Goal: Navigation & Orientation: Find specific page/section

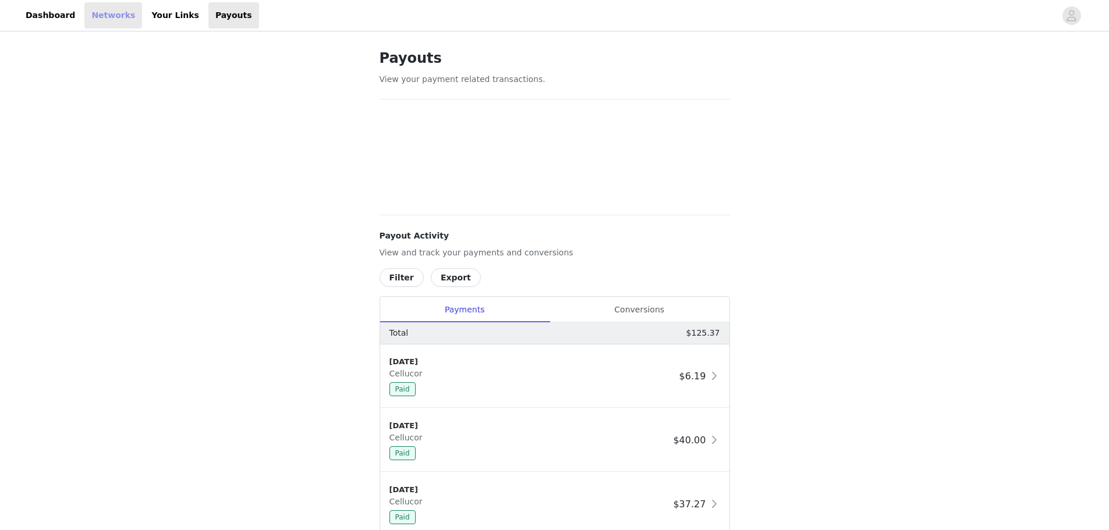
click at [84, 17] on link "Networks" at bounding box center [113, 15] width 58 height 26
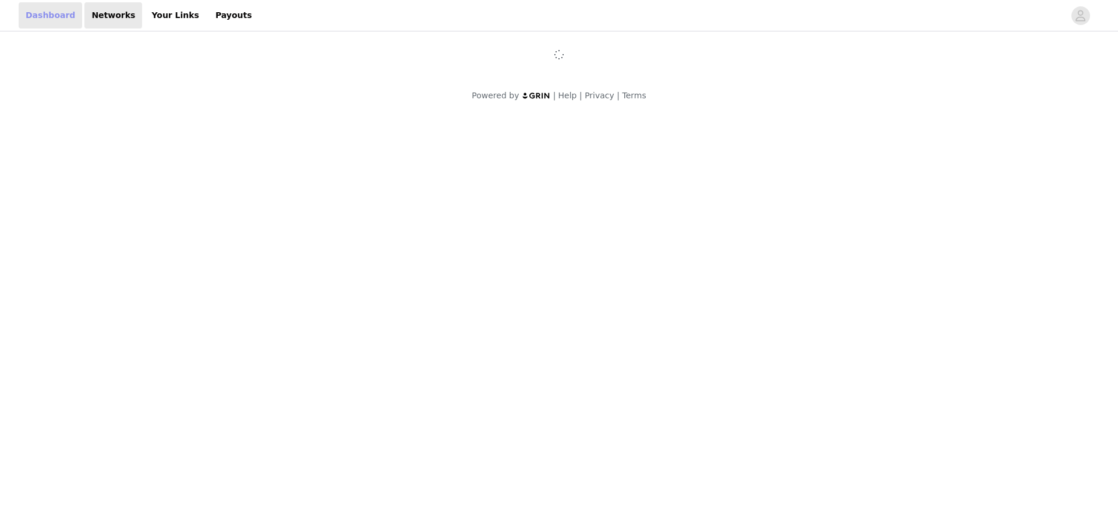
click at [42, 8] on link "Dashboard" at bounding box center [50, 15] width 63 height 26
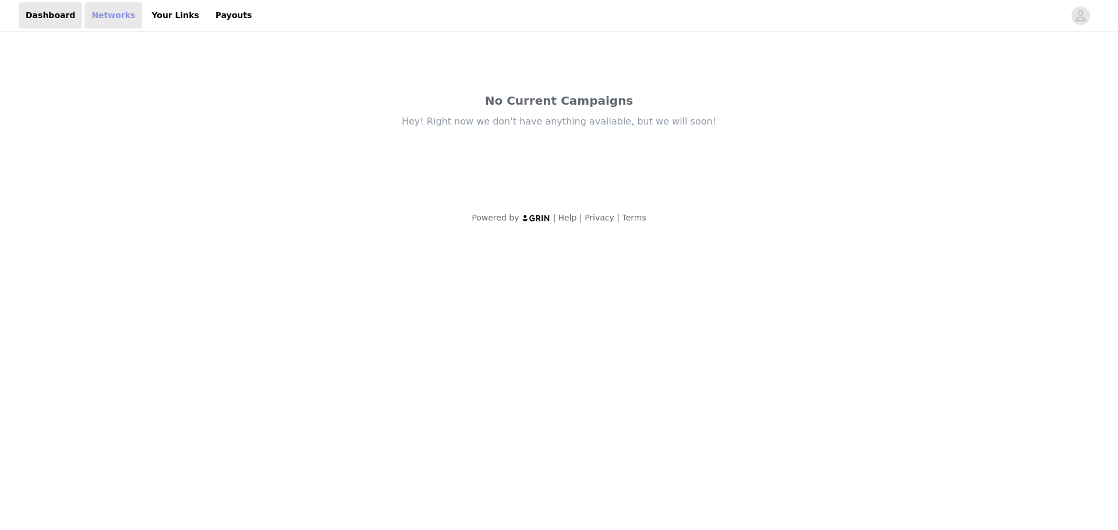
click at [96, 7] on link "Networks" at bounding box center [113, 15] width 58 height 26
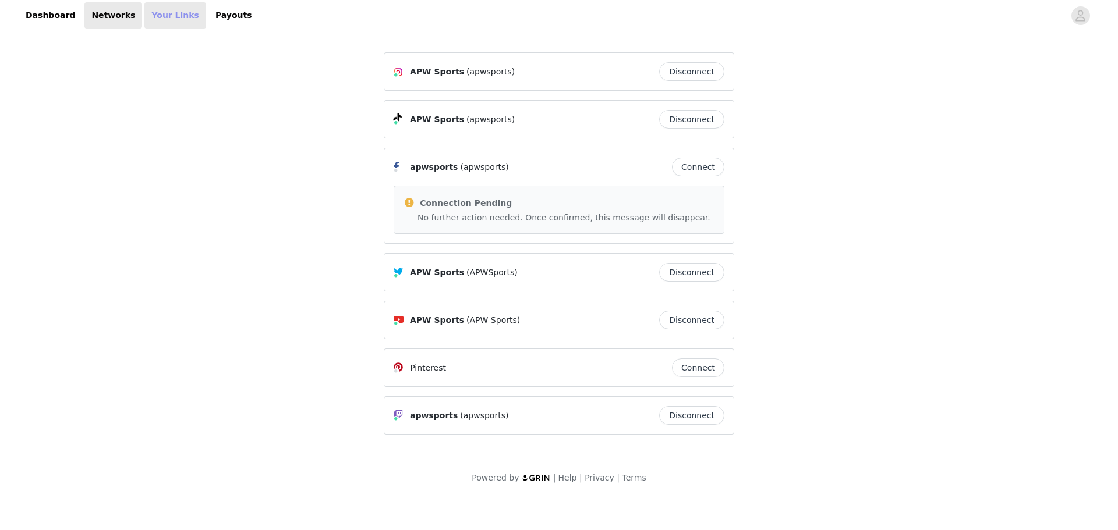
click at [161, 13] on link "Your Links" at bounding box center [175, 15] width 62 height 26
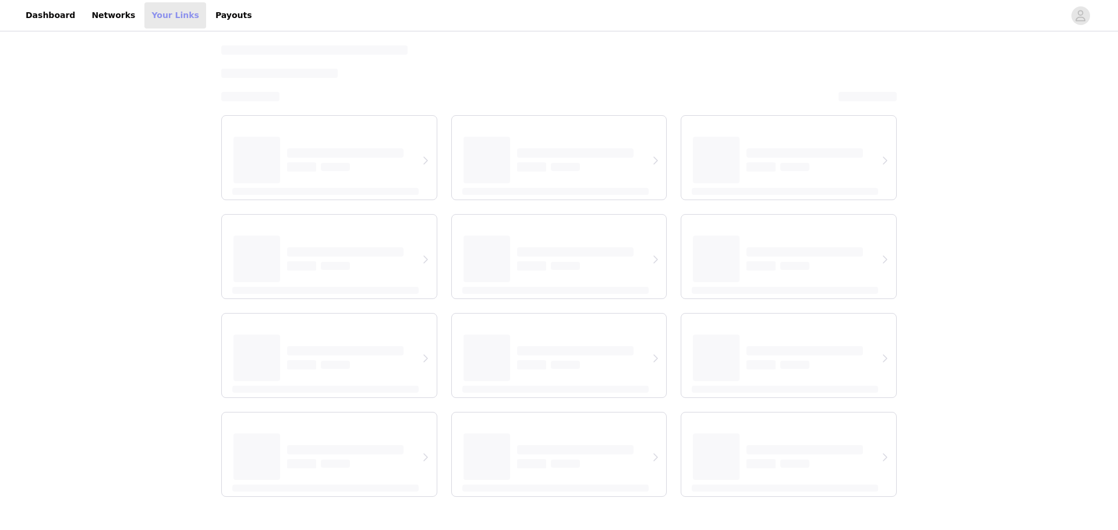
select select "12"
